Goal: Transaction & Acquisition: Purchase product/service

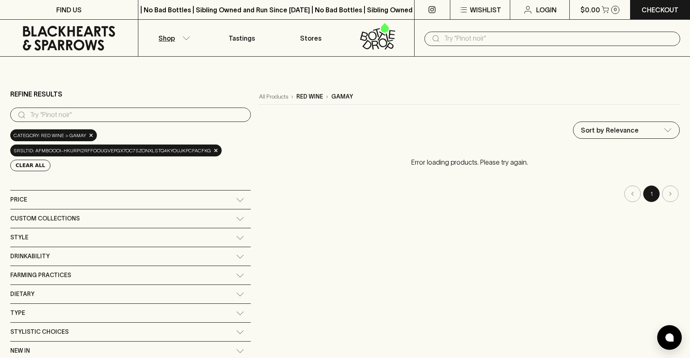
click at [100, 42] on icon at bounding box center [69, 38] width 126 height 25
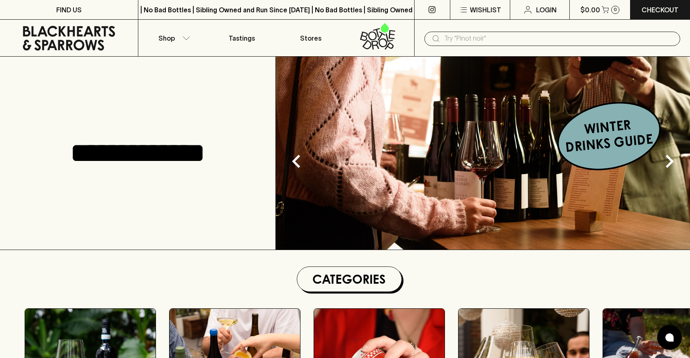
click at [484, 42] on input "text" at bounding box center [559, 38] width 230 height 13
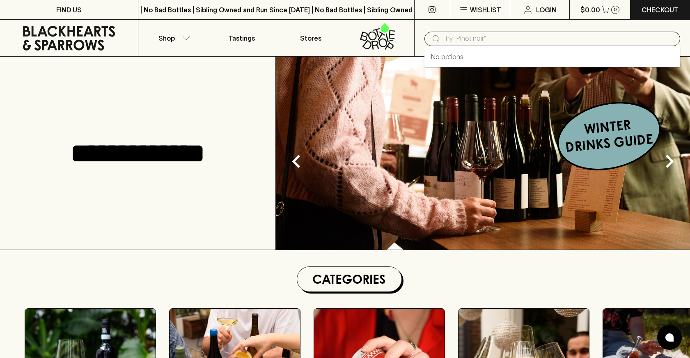
click at [482, 36] on input "text" at bounding box center [559, 38] width 230 height 13
type input "gamay"
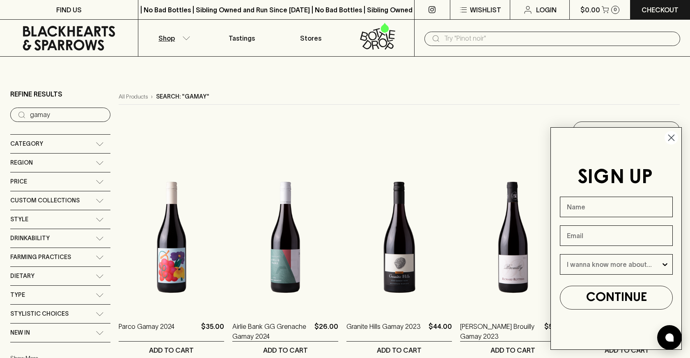
click at [671, 138] on icon "Close dialog" at bounding box center [672, 138] width 6 height 6
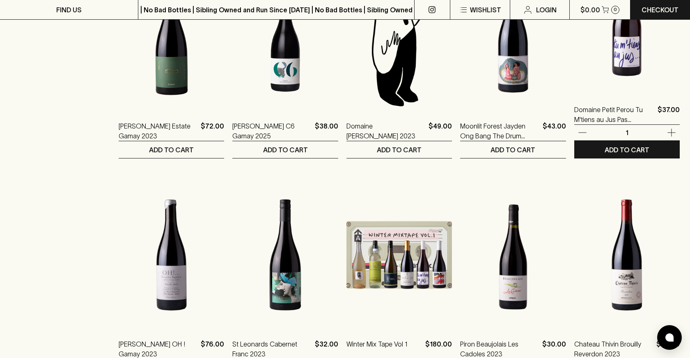
scroll to position [635, 0]
